Goal: Find specific fact: Find specific fact

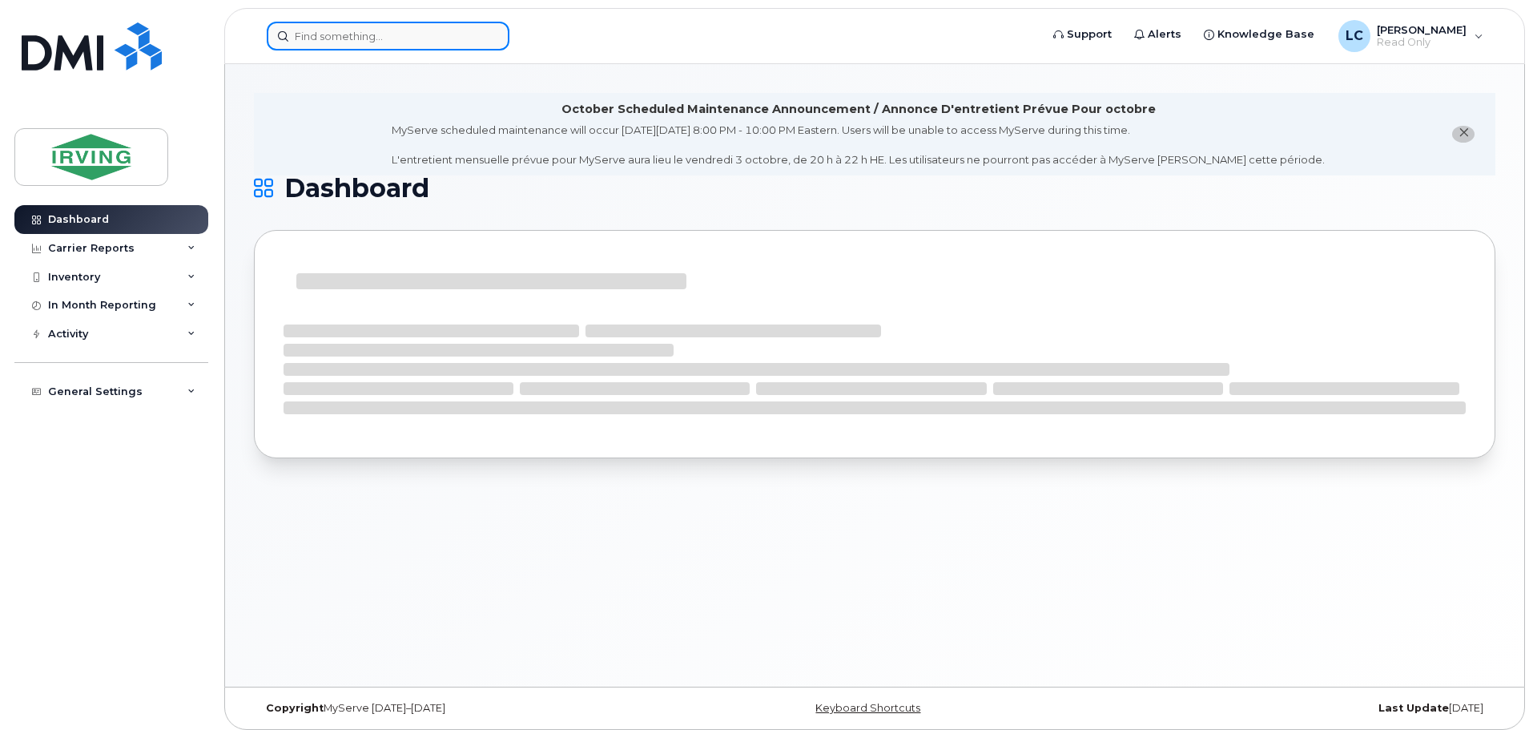
click at [313, 39] on input at bounding box center [388, 36] width 243 height 29
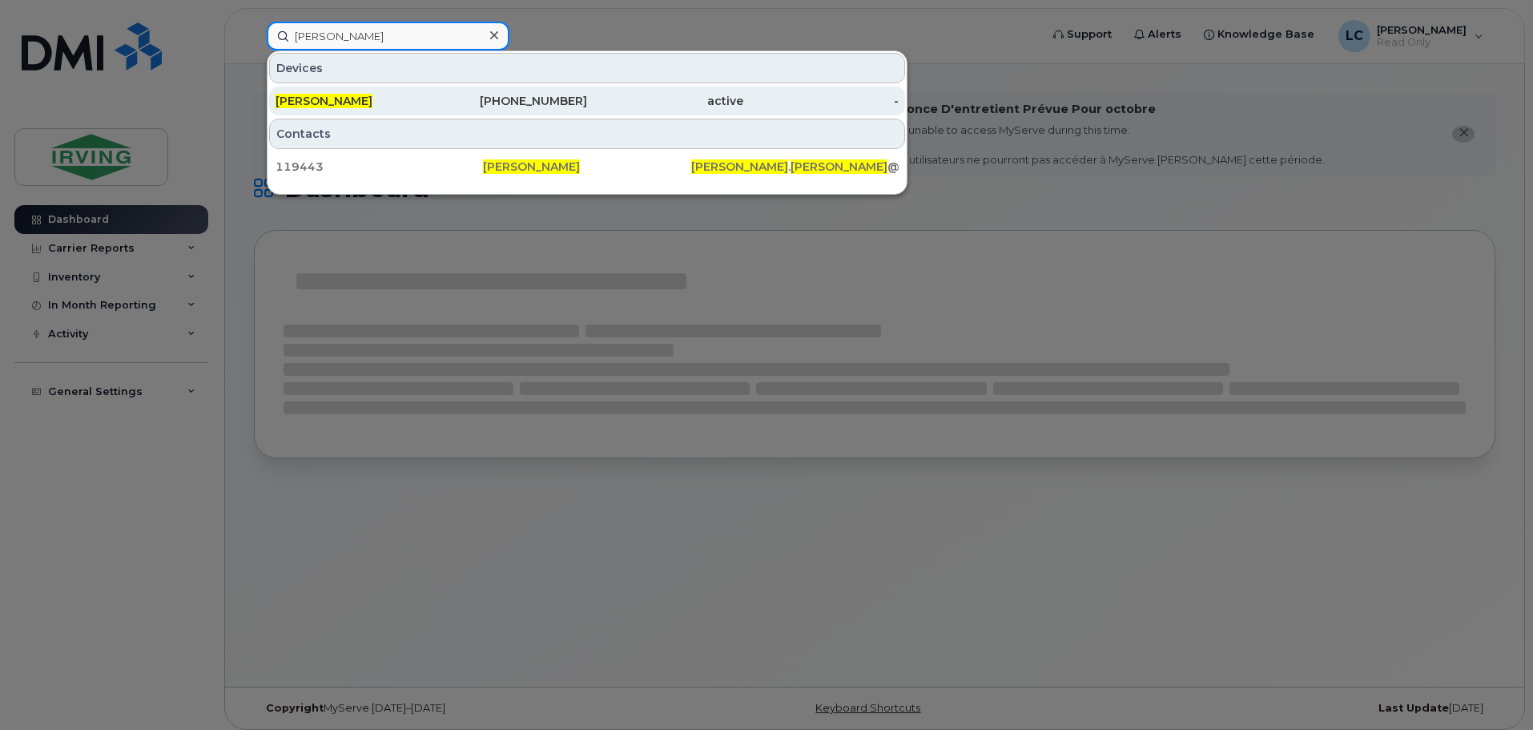
type input "brendan baker"
click at [380, 103] on div "[PERSON_NAME]" at bounding box center [353, 101] width 156 height 16
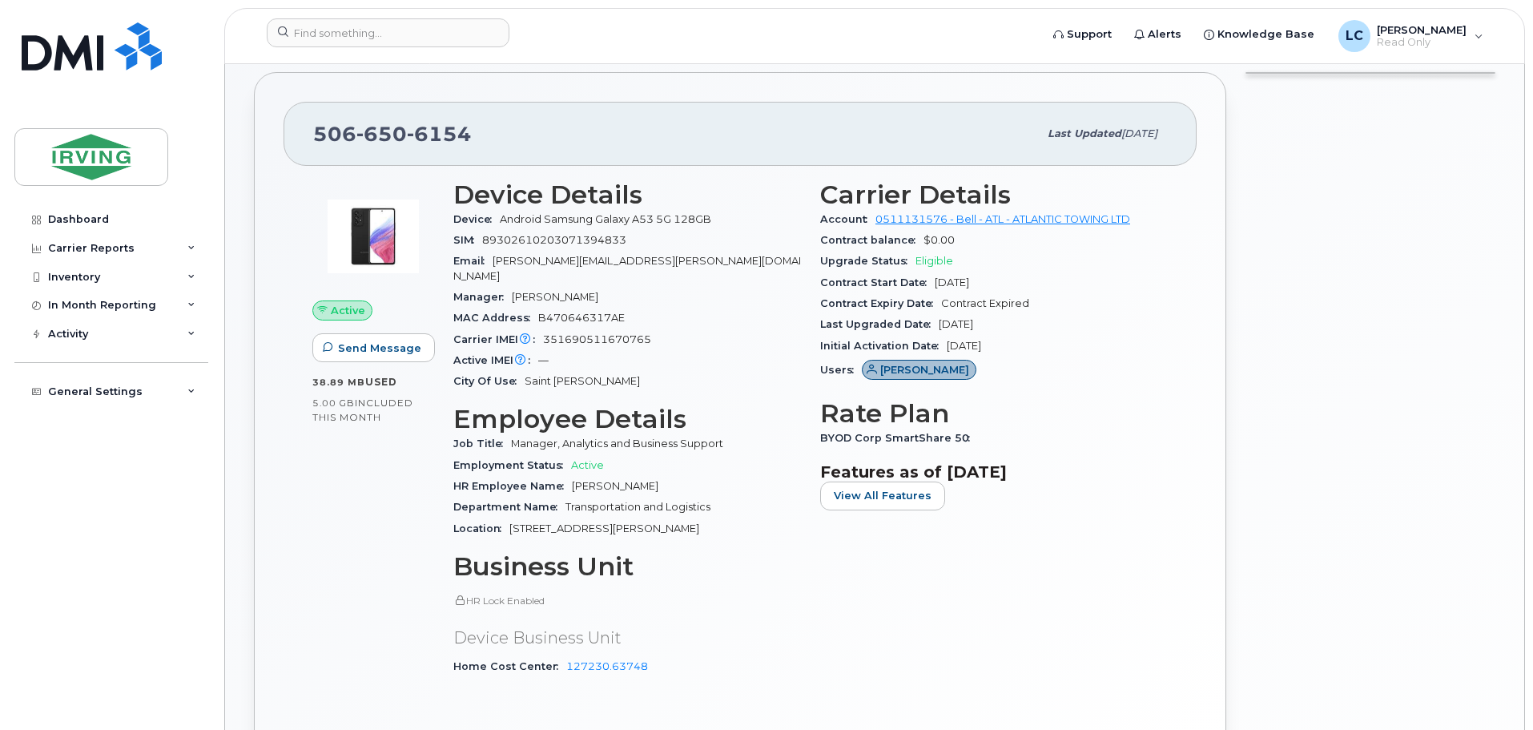
scroll to position [320, 0]
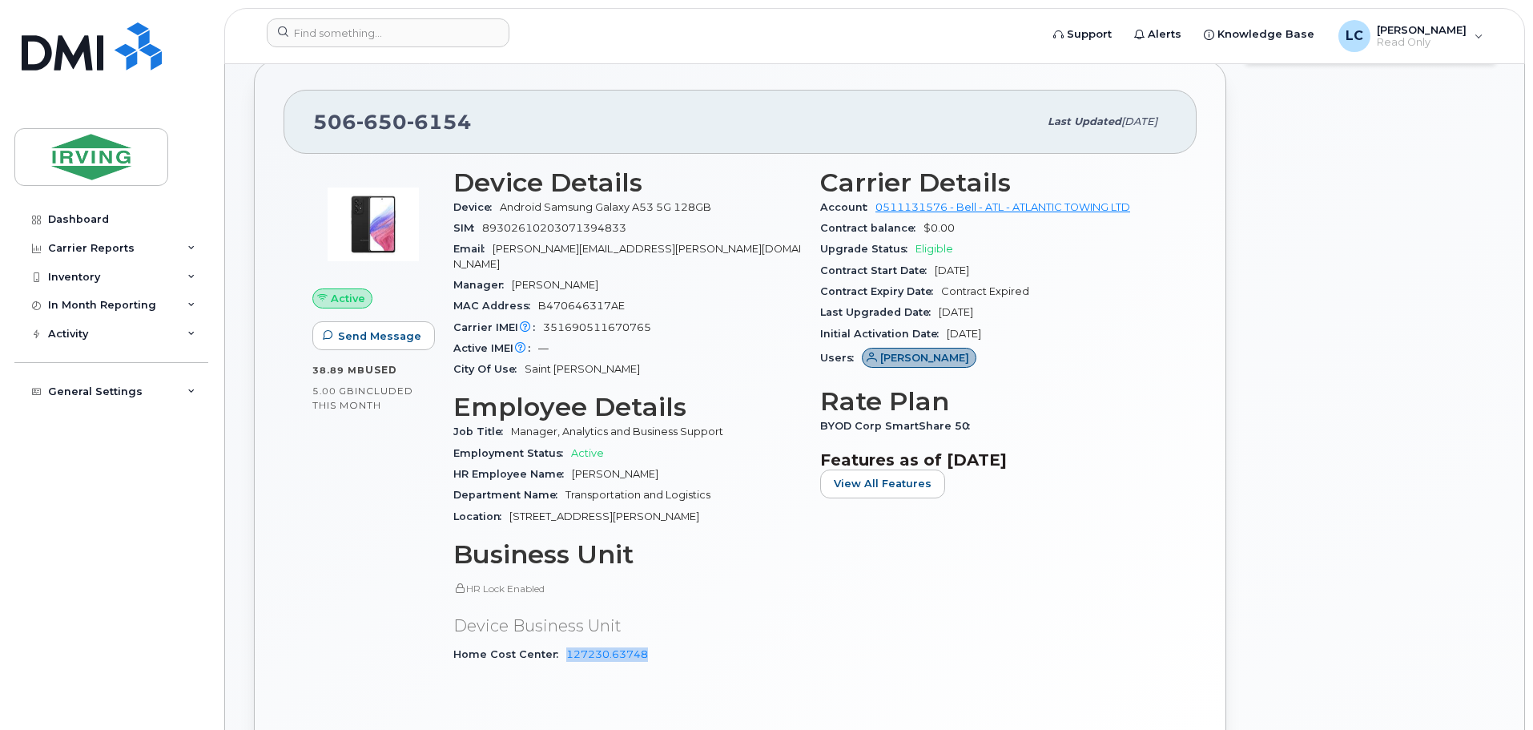
drag, startPoint x: 649, startPoint y: 641, endPoint x: 563, endPoint y: 646, distance: 86.7
click at [563, 646] on div "Home Cost Center 127230.63748" at bounding box center [627, 654] width 348 height 21
copy link "127230.63748"
drag, startPoint x: 670, startPoint y: 312, endPoint x: 449, endPoint y: 294, distance: 221.8
click at [449, 294] on div "Device Details Device Android Samsung Galaxy A53 5G 128GB SIM [TECHNICAL_ID] Em…" at bounding box center [627, 423] width 367 height 529
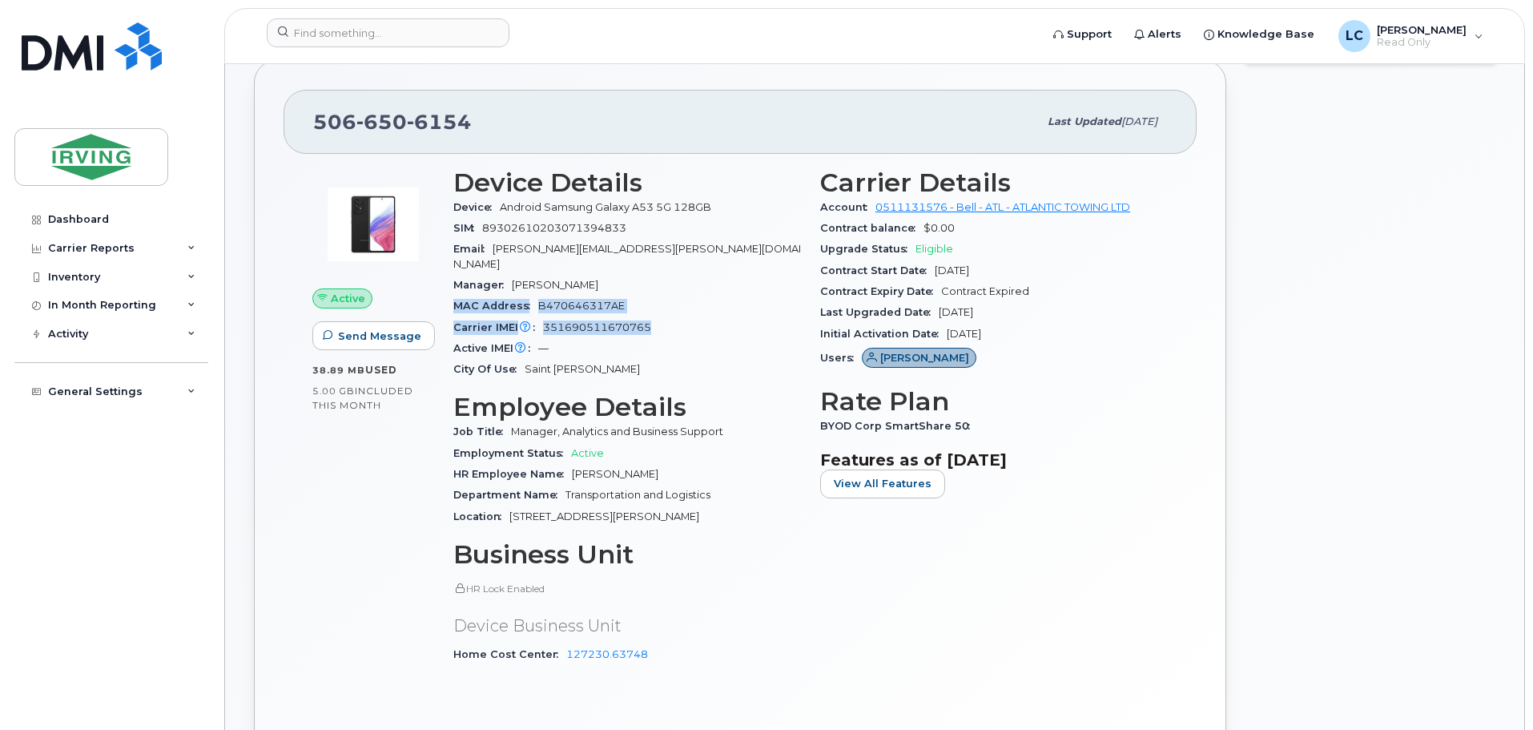
copy section "MAC Address B470646317AE Carrier IMEI Carrier IMEI is reported during the last …"
click at [642, 225] on div "SIM [TECHNICAL_ID]" at bounding box center [627, 228] width 348 height 21
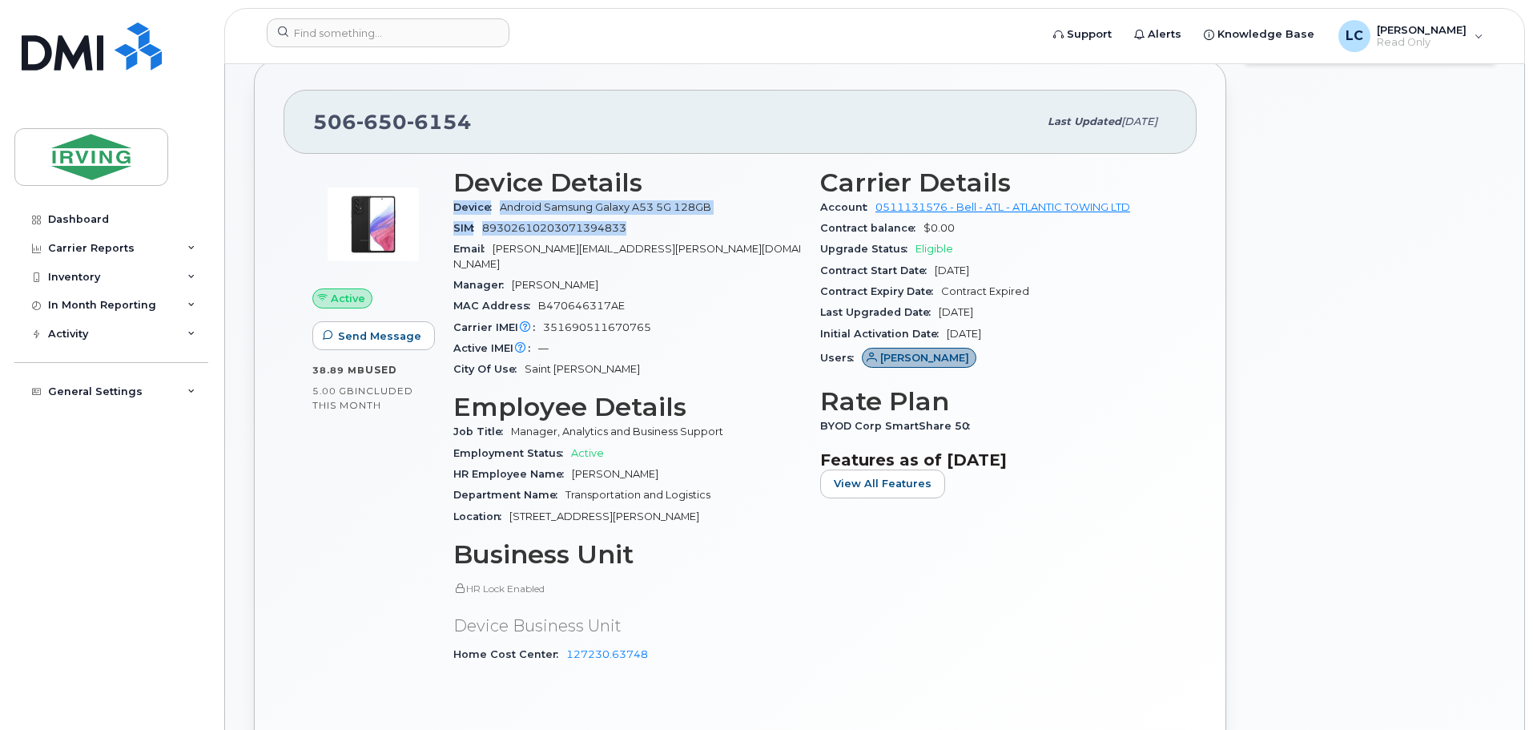
drag, startPoint x: 637, startPoint y: 227, endPoint x: 449, endPoint y: 209, distance: 189.1
click at [449, 209] on div "Device Details Device Android Samsung Galaxy A53 5G 128GB SIM [TECHNICAL_ID] Em…" at bounding box center [627, 423] width 367 height 529
copy section "Device Android Samsung Galaxy A53 5G 128GB SIM [TECHNICAL_ID]"
drag, startPoint x: 814, startPoint y: 267, endPoint x: 1044, endPoint y: 316, distance: 235.8
click at [1044, 316] on div "Carrier Details Account 0511131576 - Bell - ATL - ATLANTIC TOWING LTD Contract …" at bounding box center [993, 423] width 367 height 529
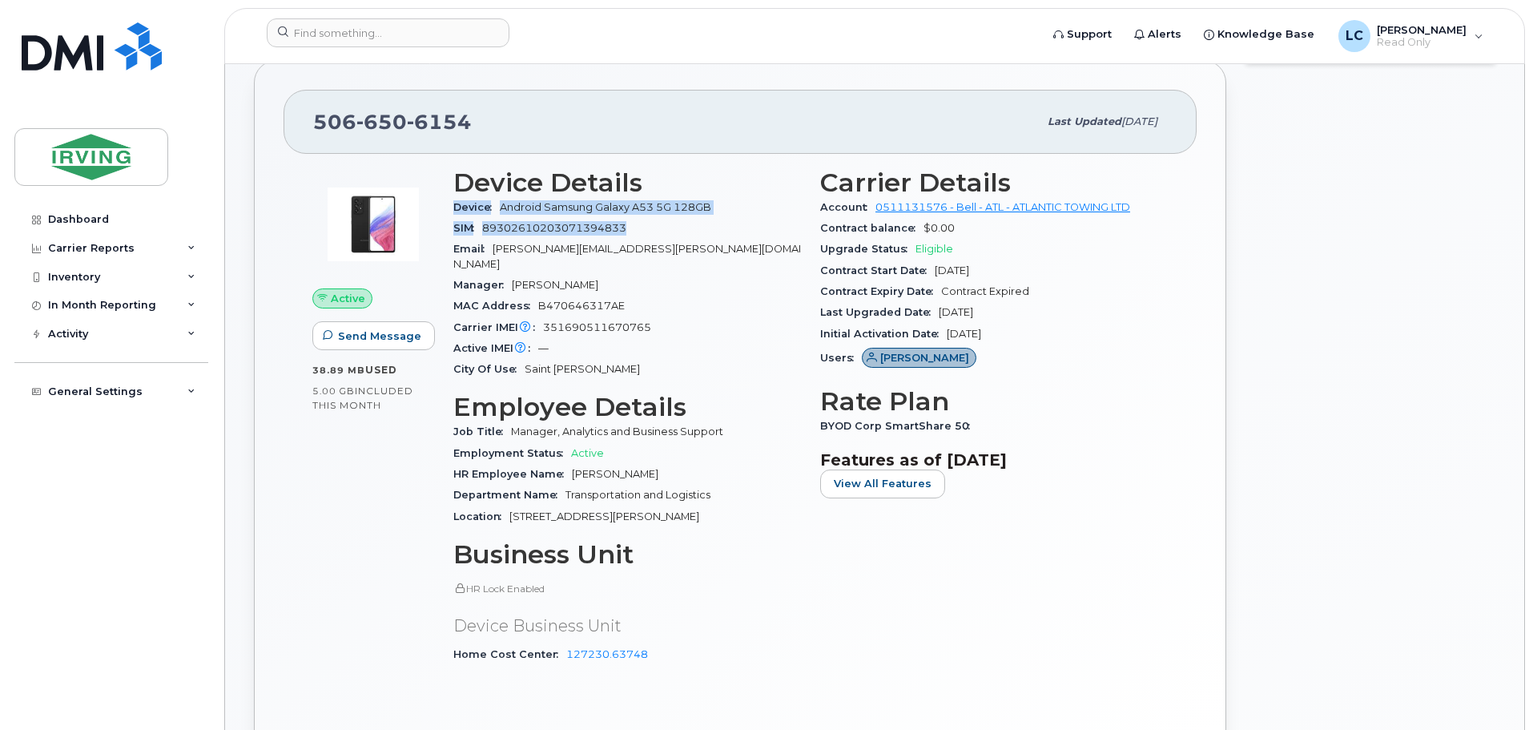
copy section "Contract Start Date [DATE] Contract Expiry Date Contract Expired Last Upgraded …"
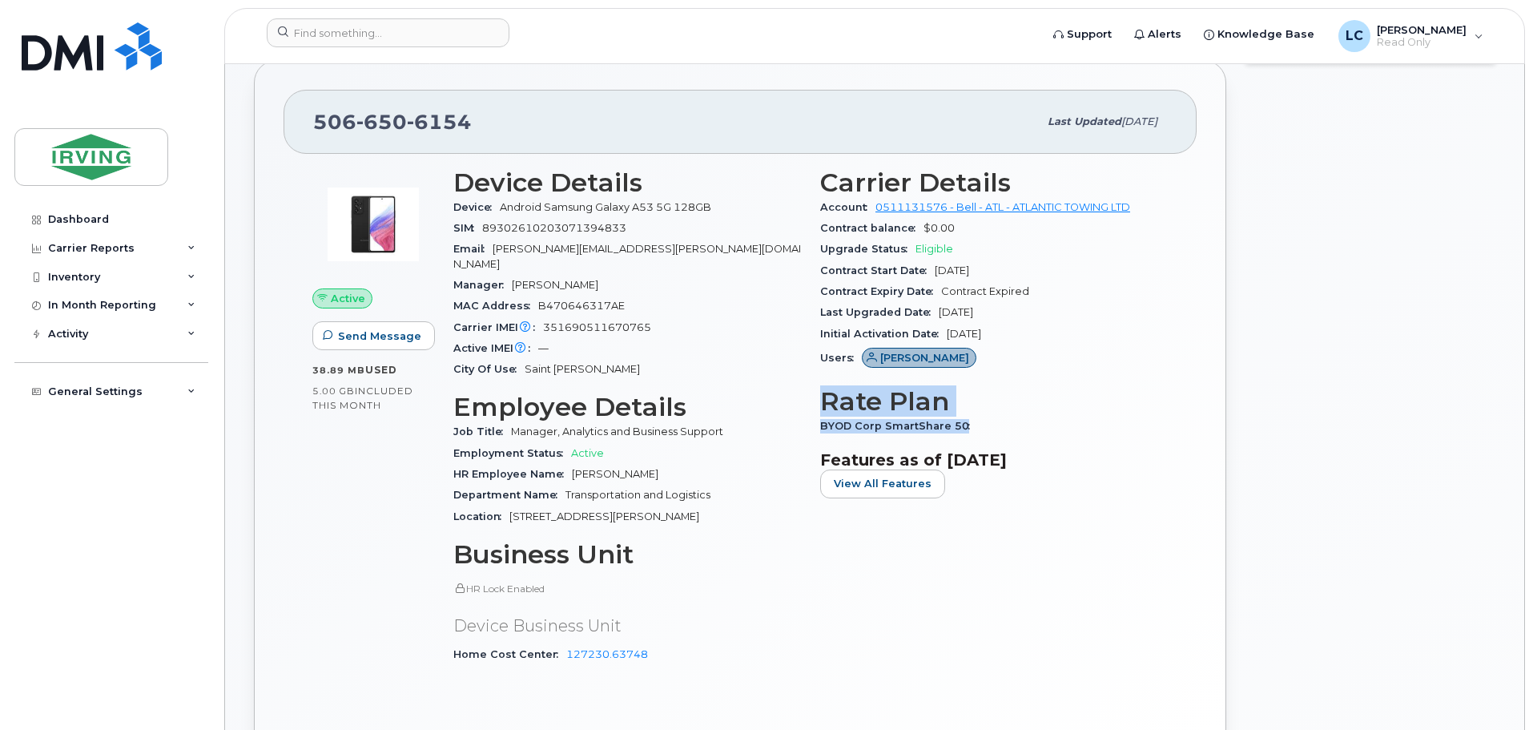
drag, startPoint x: 980, startPoint y: 427, endPoint x: 825, endPoint y: 412, distance: 156.0
click at [825, 412] on section "Rate Plan BYOD Corp SmartShare 50" at bounding box center [994, 412] width 348 height 50
copy section "Rate Plan BYOD Corp SmartShare 50"
click at [887, 483] on span "View All Features" at bounding box center [883, 483] width 98 height 15
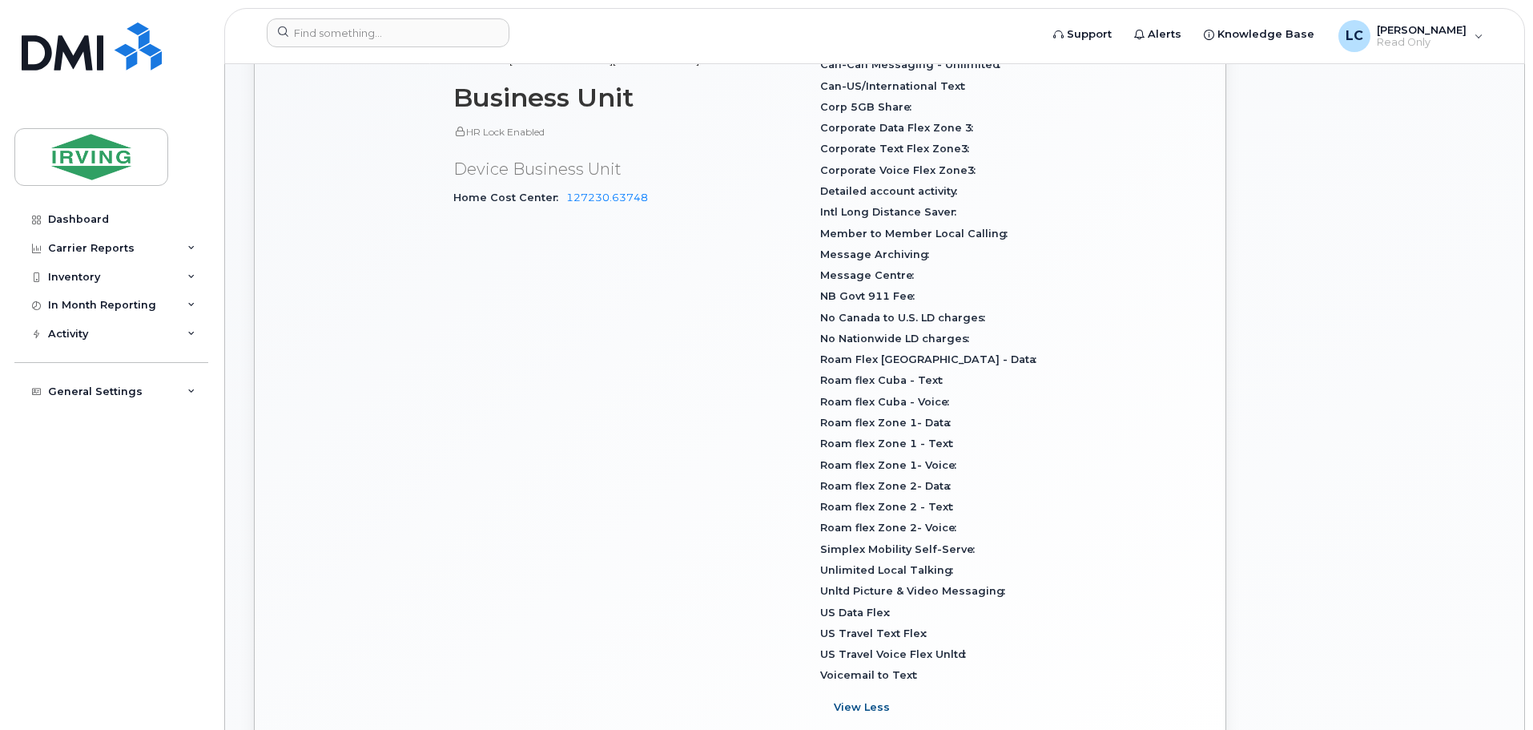
scroll to position [801, 0]
